Goal: Register for event/course

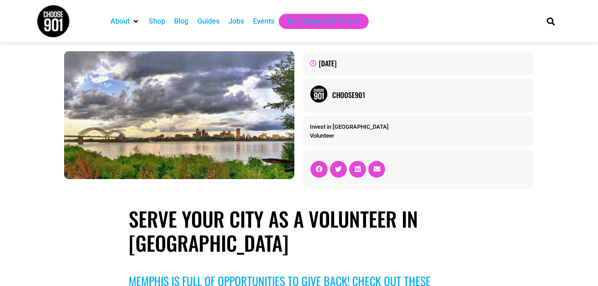
click at [260, 18] on div "Events" at bounding box center [263, 21] width 21 height 11
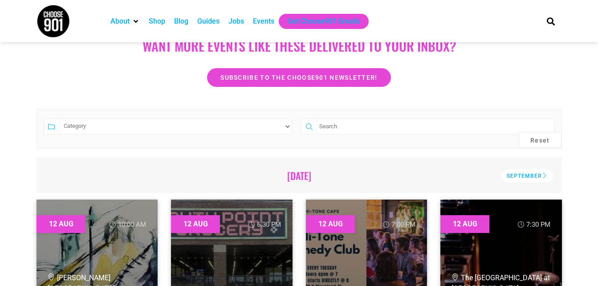
scroll to position [142, 0]
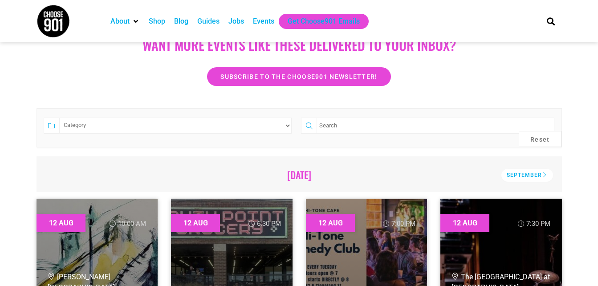
click at [284, 126] on select "Category Adults Only Career Comedy Education Family Friendly Festival Film Food…" at bounding box center [175, 126] width 233 height 16
select select "2997"
click at [59, 118] on select "Category Adults Only Career Comedy Education Family Friendly Festival Film Food…" at bounding box center [175, 126] width 233 height 16
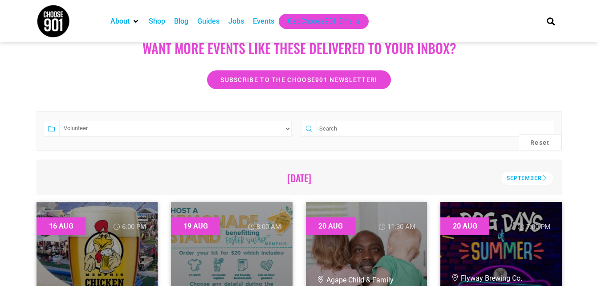
scroll to position [125, 0]
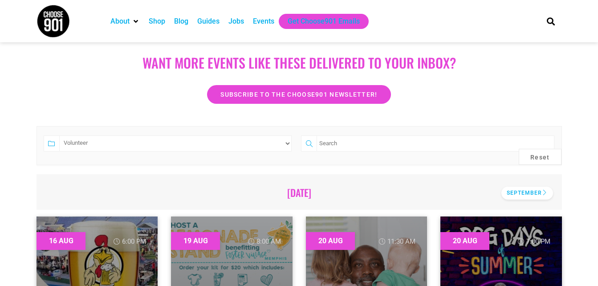
click at [525, 190] on div "September" at bounding box center [527, 193] width 52 height 13
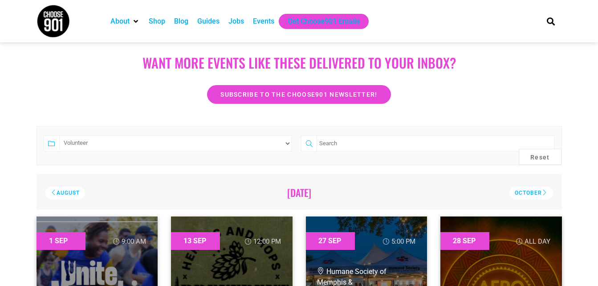
click at [448, 94] on div "Subscribe to the Choose901 newsletter!" at bounding box center [298, 94] width 507 height 19
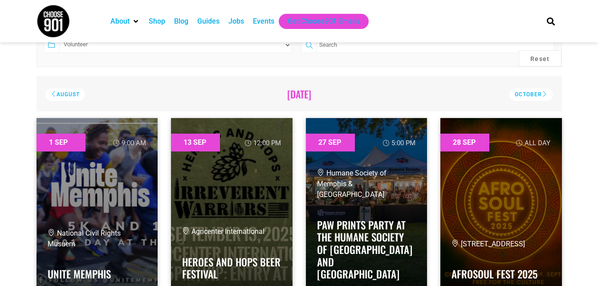
scroll to position [231, 0]
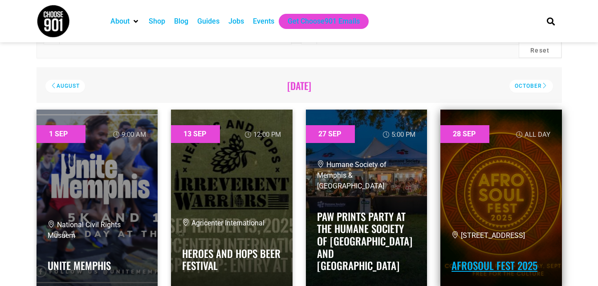
click at [503, 270] on link "Afrosoul Fest 2025" at bounding box center [494, 265] width 86 height 15
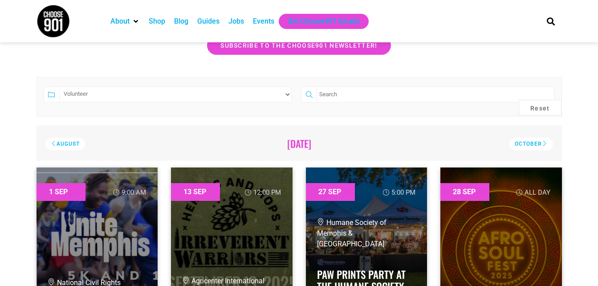
scroll to position [142, 0]
